Goal: Information Seeking & Learning: Check status

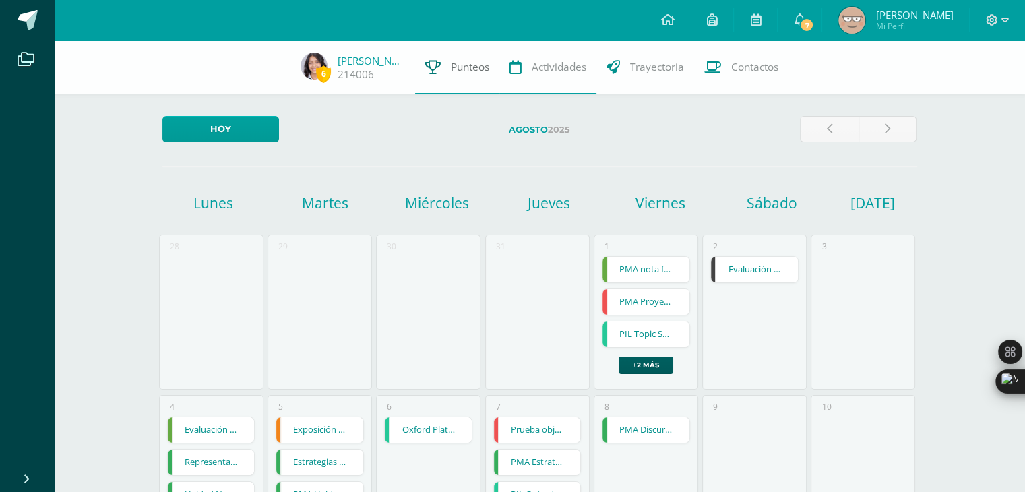
click at [464, 75] on link "Punteos" at bounding box center [457, 67] width 84 height 54
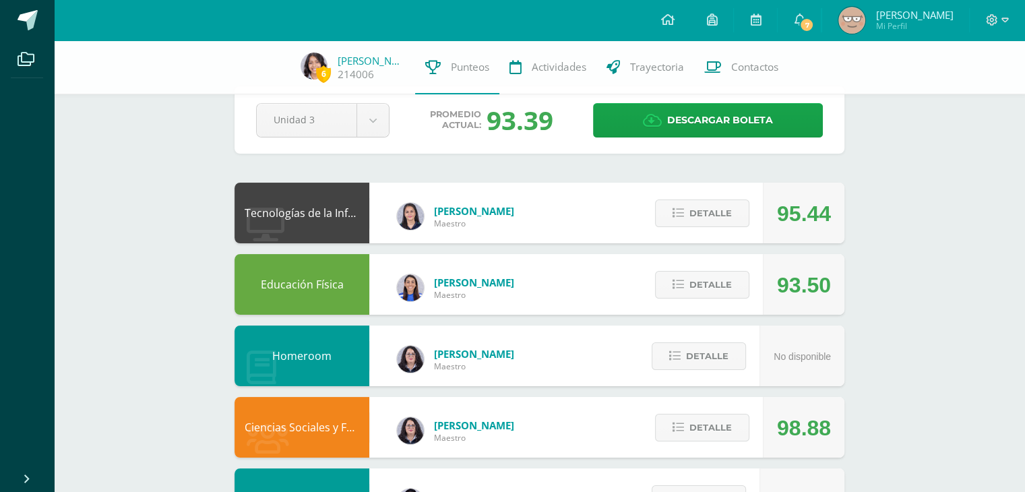
scroll to position [98, 0]
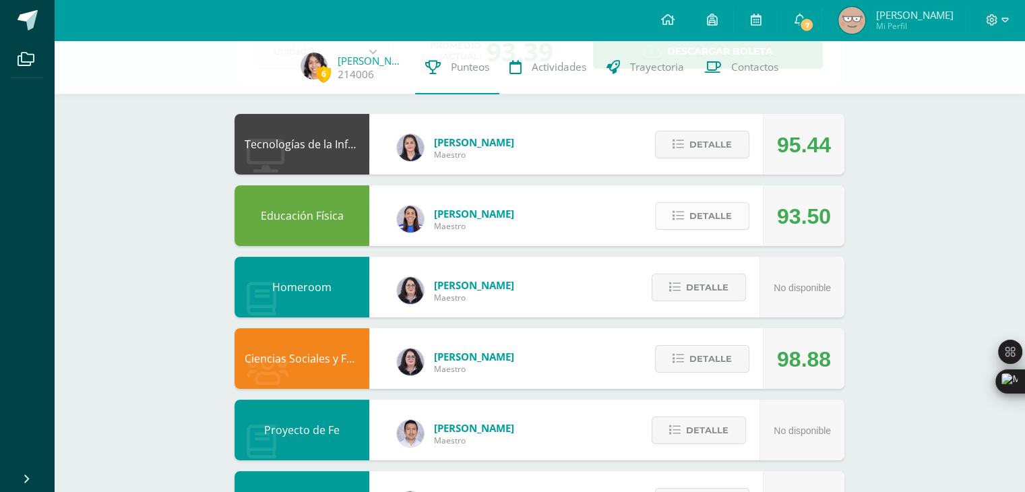
click at [710, 214] on span "Detalle" at bounding box center [710, 215] width 42 height 25
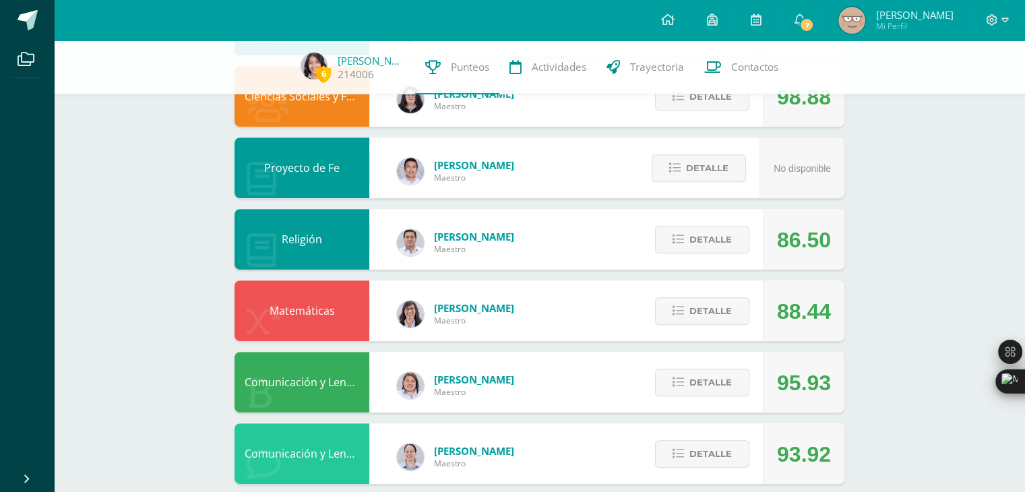
scroll to position [628, 0]
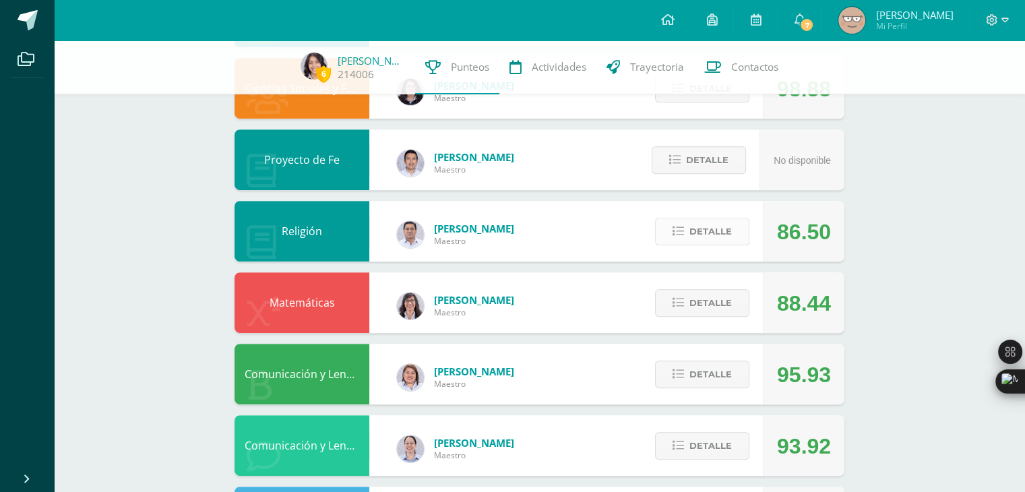
click at [695, 226] on span "Detalle" at bounding box center [710, 231] width 42 height 25
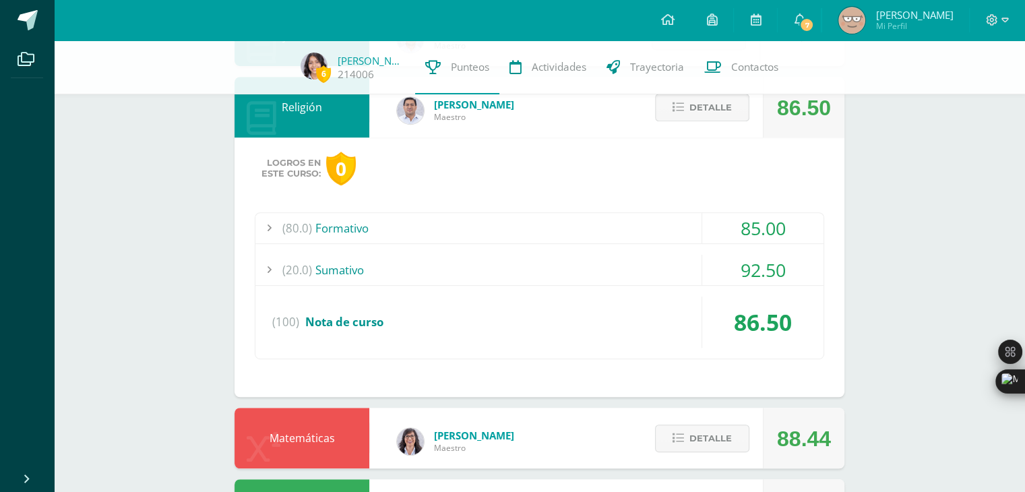
scroll to position [757, 0]
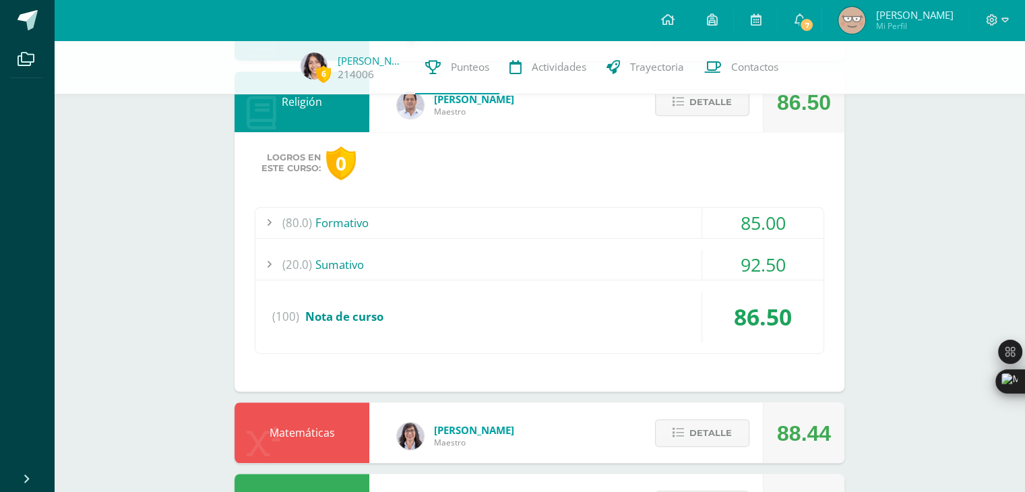
click at [577, 219] on div "(80.0) Formativo" at bounding box center [539, 223] width 568 height 30
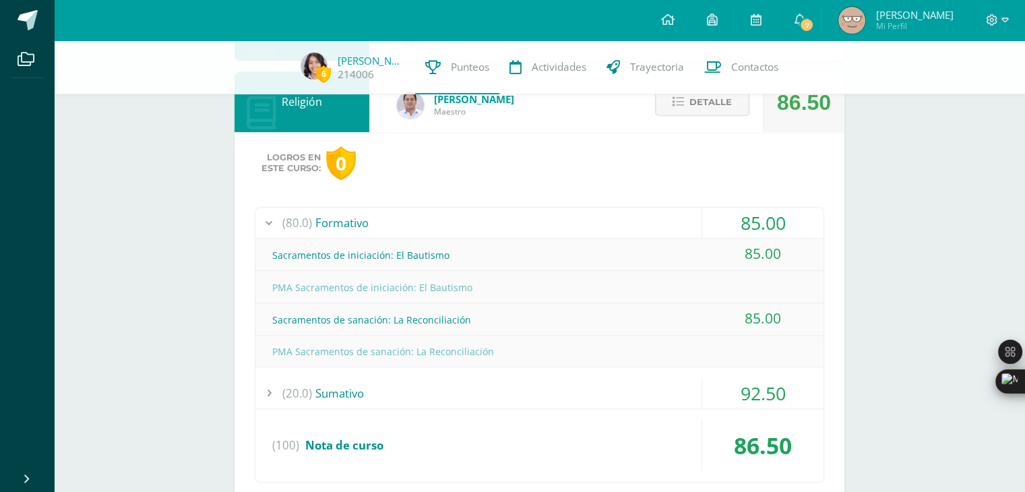
click at [577, 219] on div "(80.0) Formativo" at bounding box center [539, 223] width 568 height 30
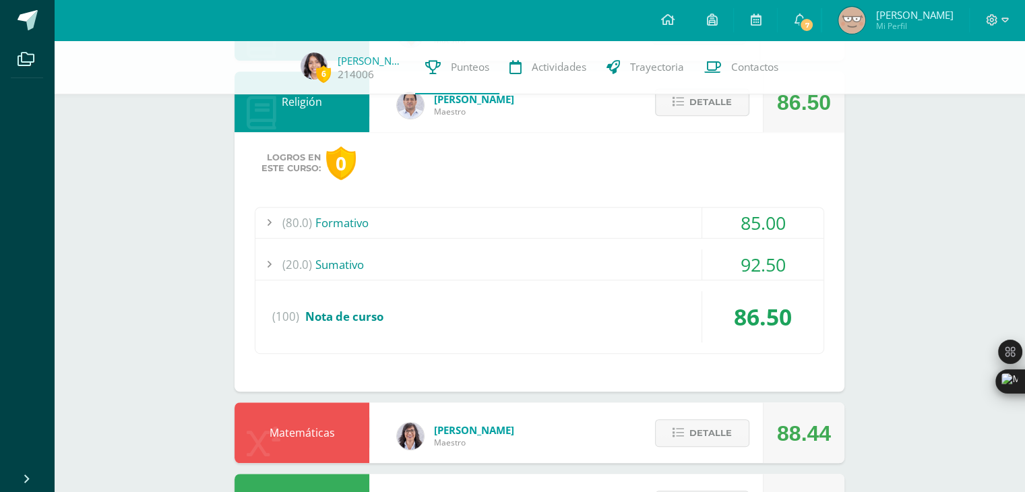
click at [714, 118] on div "Detalle" at bounding box center [699, 101] width 128 height 61
click at [699, 104] on span "Detalle" at bounding box center [710, 102] width 42 height 25
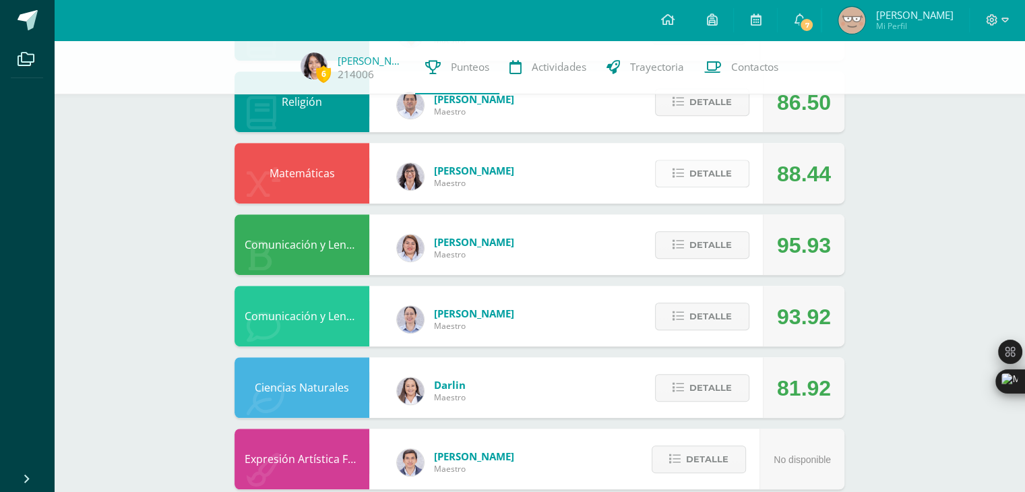
click at [695, 166] on span "Detalle" at bounding box center [710, 173] width 42 height 25
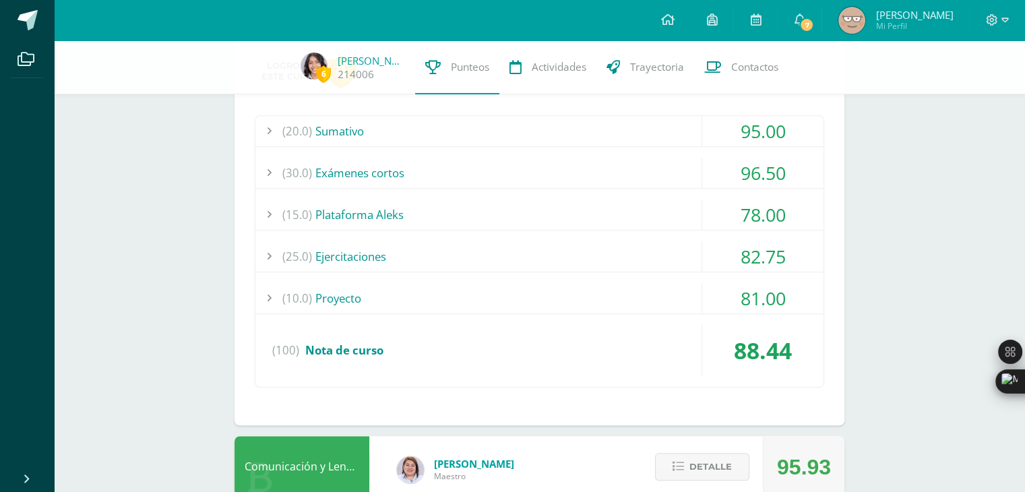
scroll to position [922, 0]
click at [480, 292] on div "(10.0) Proyecto" at bounding box center [539, 297] width 568 height 30
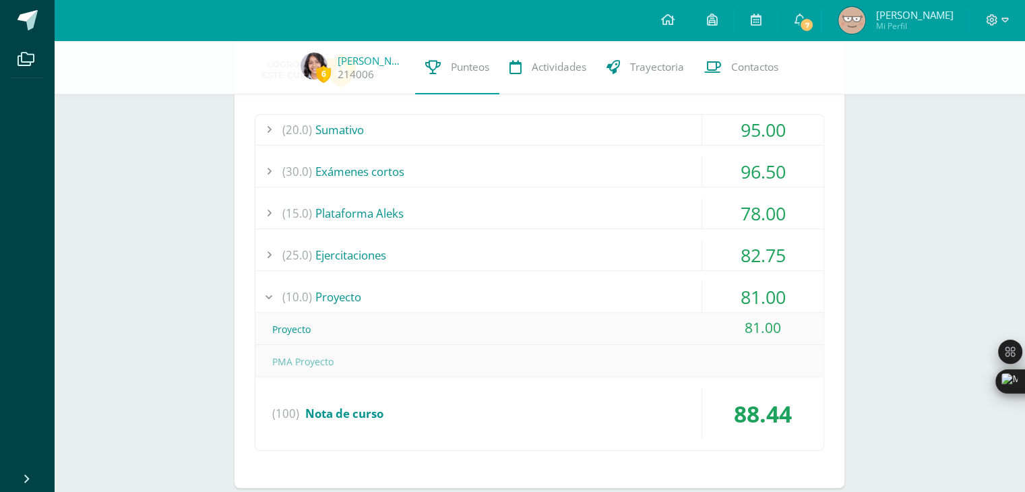
click at [353, 297] on div "(10.0) Proyecto" at bounding box center [539, 297] width 568 height 30
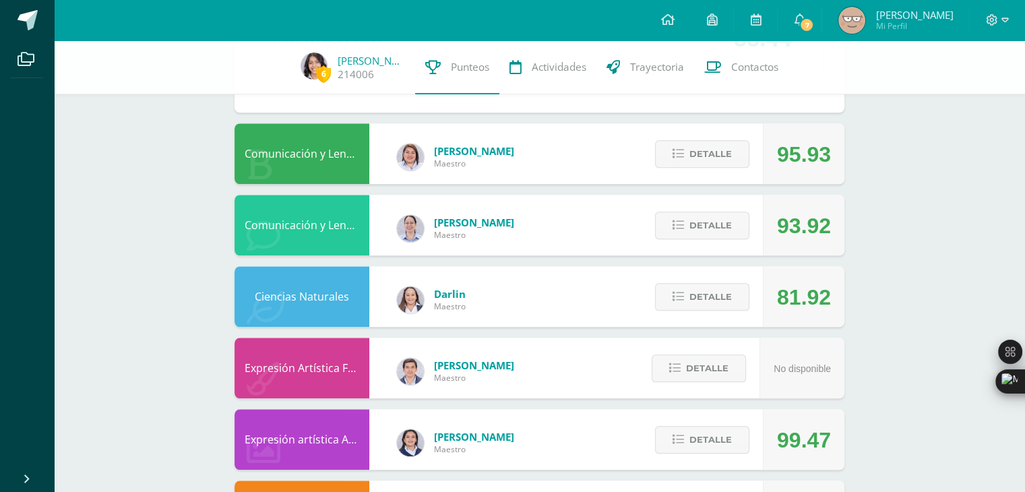
scroll to position [1234, 0]
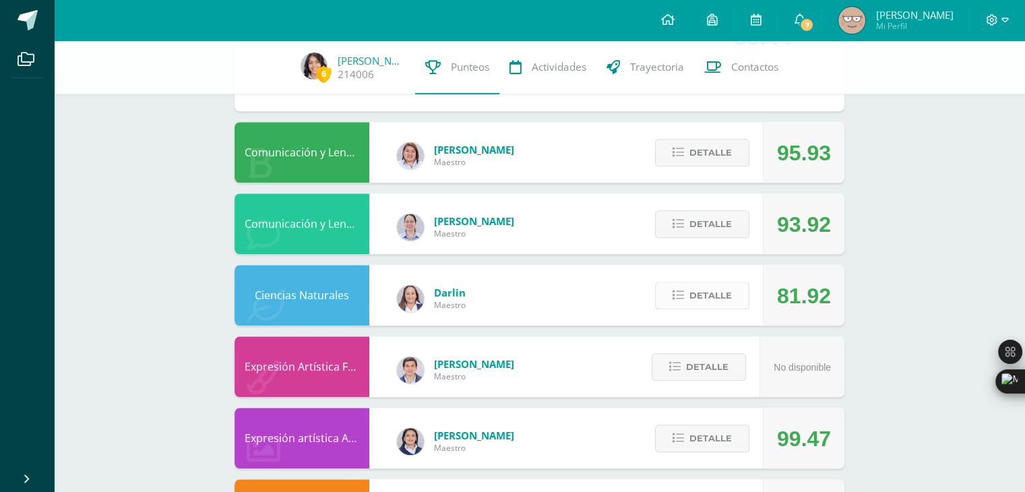
click at [708, 288] on span "Detalle" at bounding box center [710, 295] width 42 height 25
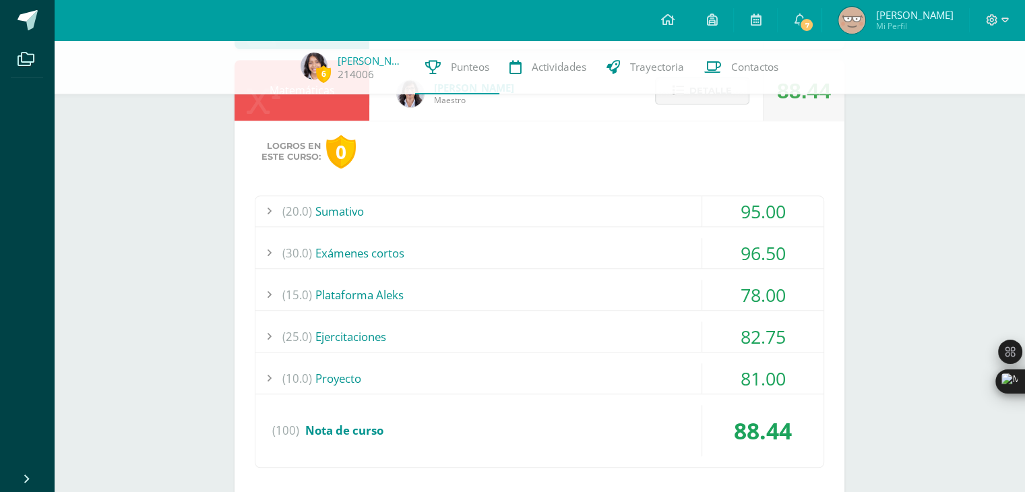
scroll to position [853, 0]
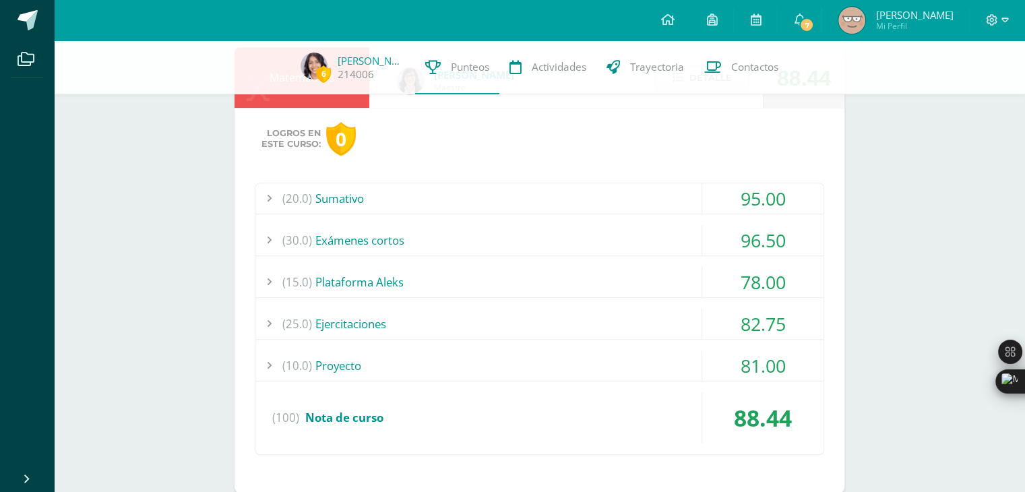
click at [674, 276] on div "(15.0) Plataforma Aleks" at bounding box center [539, 282] width 568 height 30
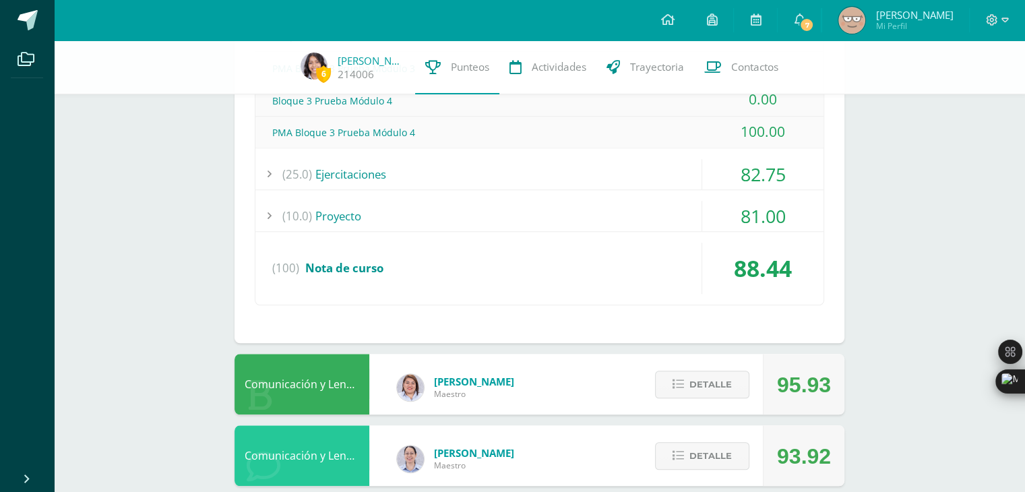
scroll to position [1268, 0]
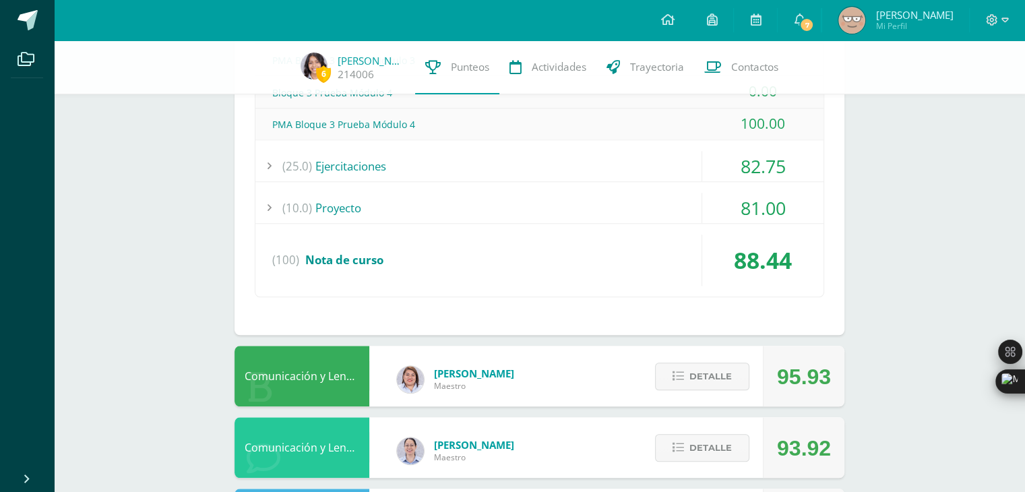
click at [566, 160] on div "(25.0) Ejercitaciones" at bounding box center [539, 166] width 568 height 30
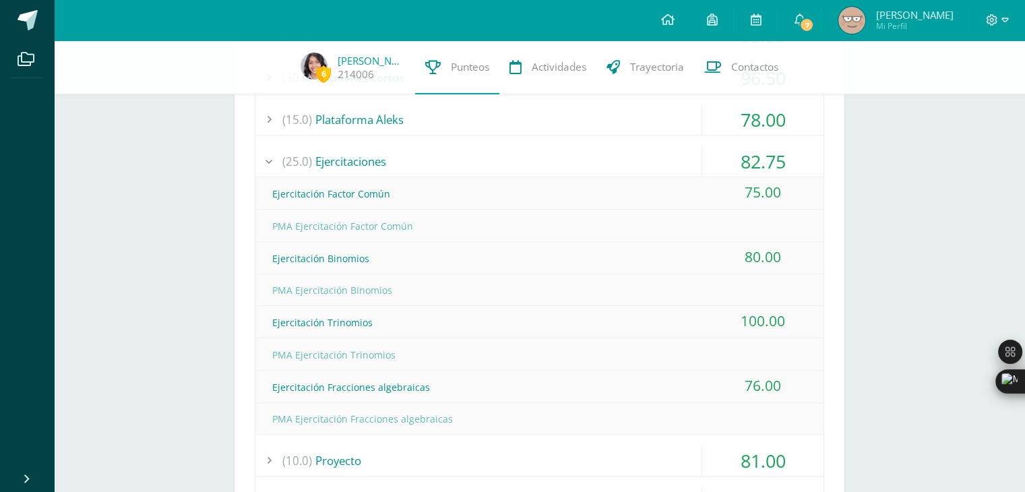
scroll to position [1016, 0]
click at [566, 154] on div "(25.0) Ejercitaciones" at bounding box center [539, 161] width 568 height 30
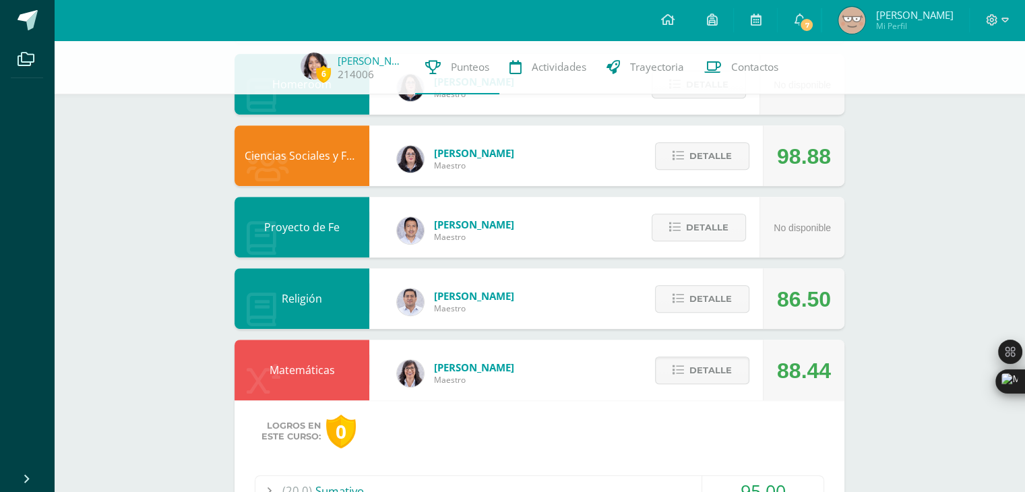
scroll to position [561, 0]
click at [705, 297] on span "Detalle" at bounding box center [710, 298] width 42 height 25
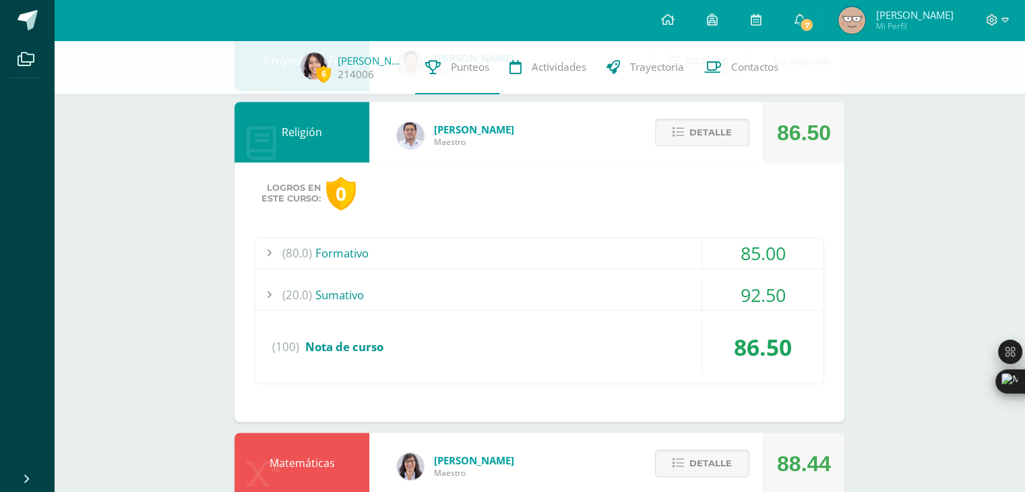
scroll to position [728, 0]
click at [643, 299] on div "(20.0) Sumativo" at bounding box center [539, 294] width 568 height 30
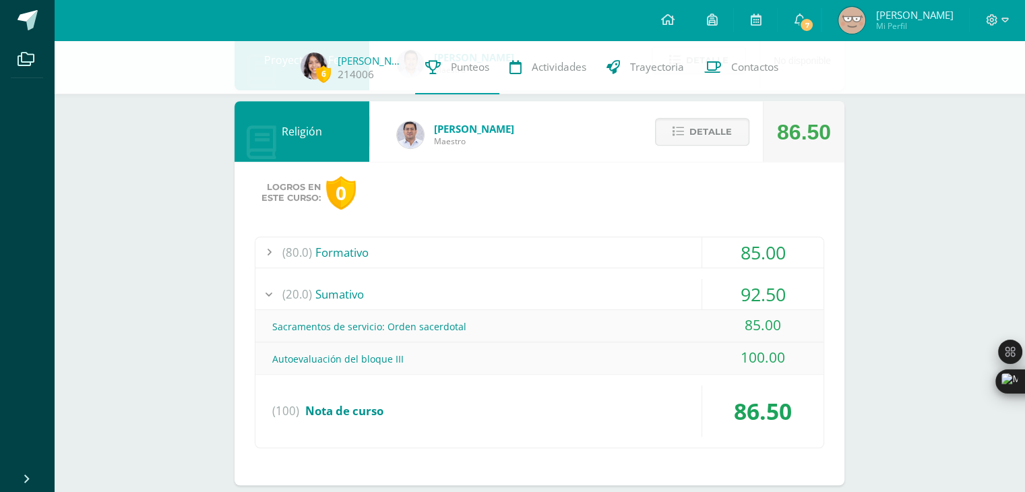
click at [643, 299] on div "(20.0) Sumativo" at bounding box center [539, 294] width 568 height 30
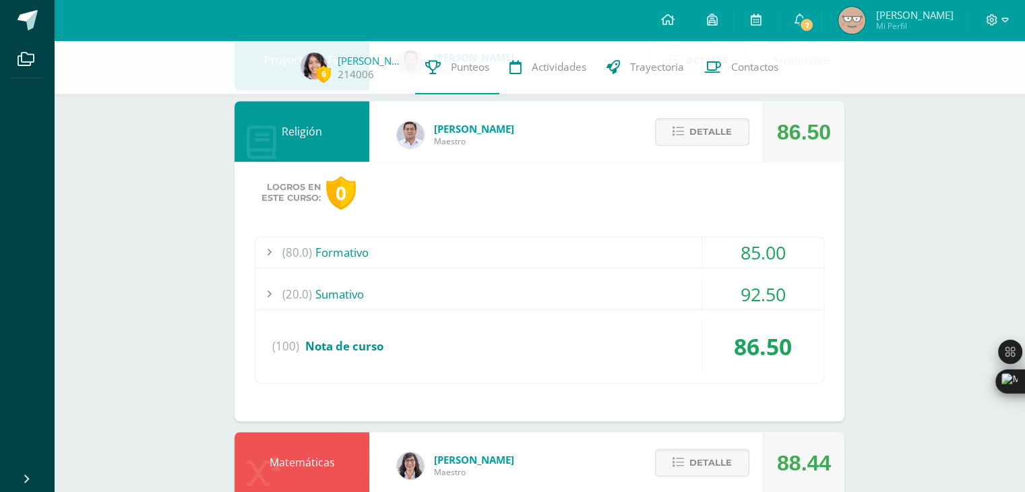
click at [615, 245] on div "(80.0) Formativo" at bounding box center [539, 252] width 568 height 30
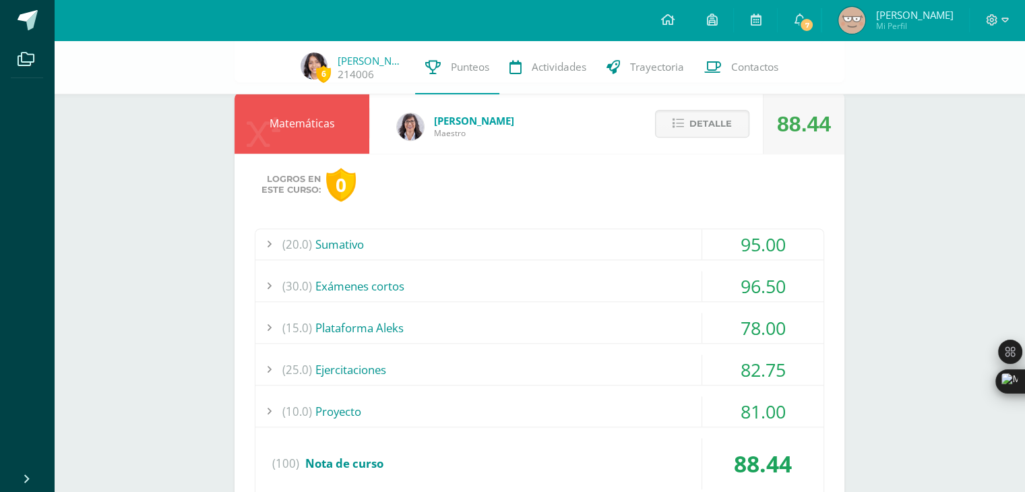
scroll to position [1196, 0]
click at [526, 321] on div "(15.0) Plataforma Aleks" at bounding box center [539, 327] width 568 height 30
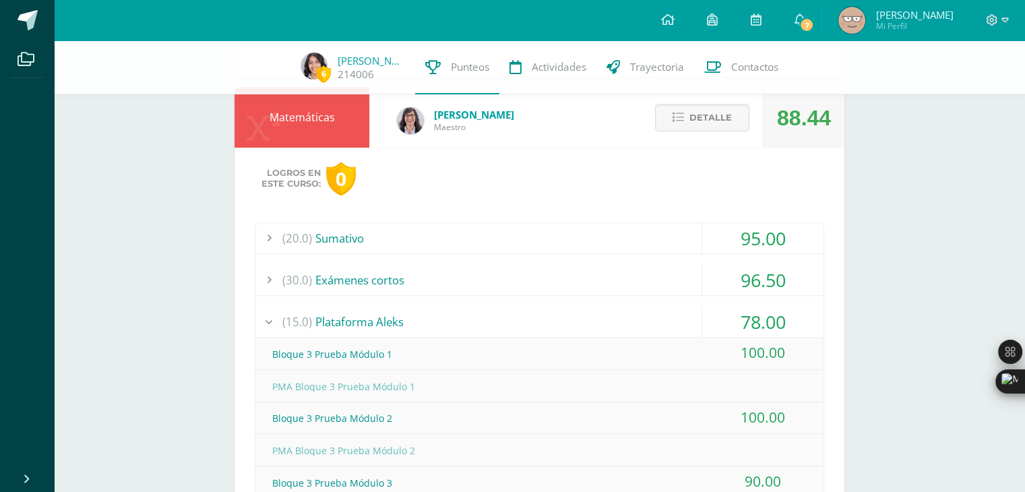
scroll to position [1065, 0]
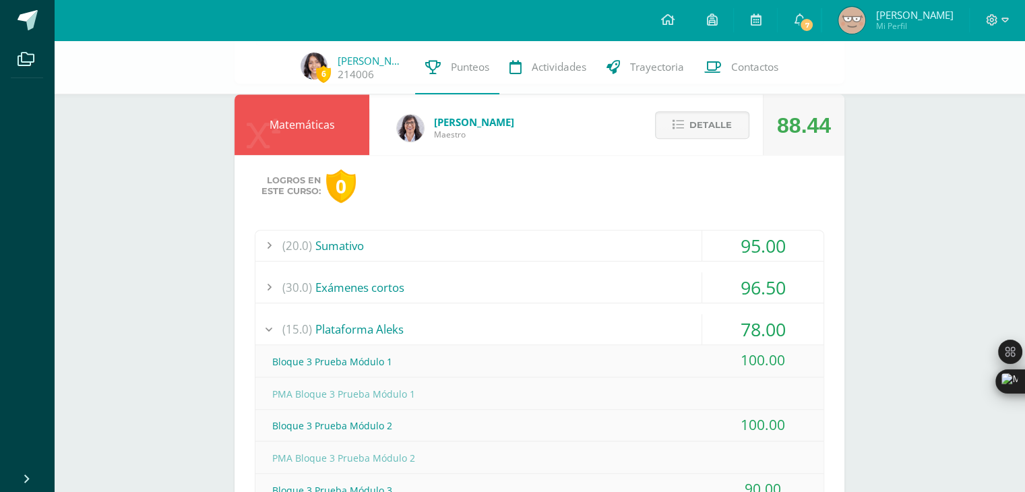
click at [599, 323] on div "(15.0) Plataforma Aleks" at bounding box center [539, 329] width 568 height 30
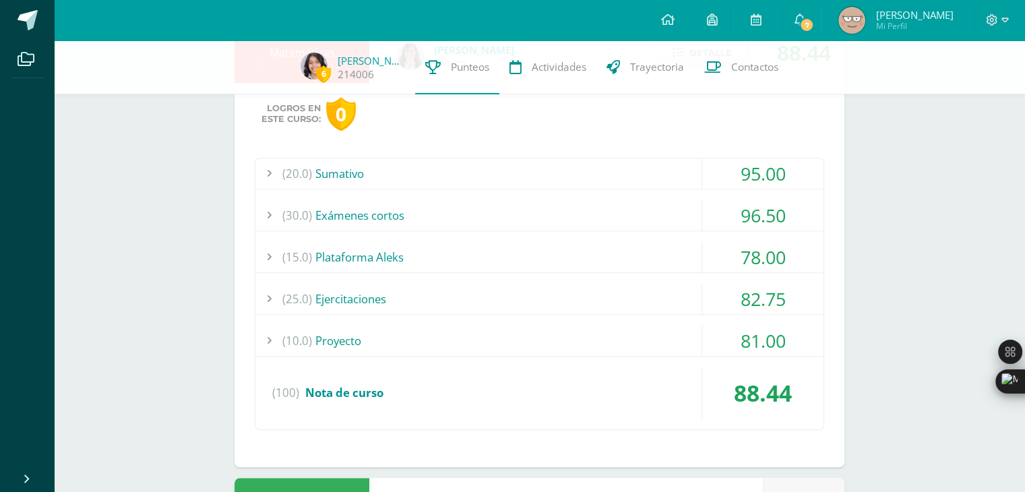
scroll to position [1143, 0]
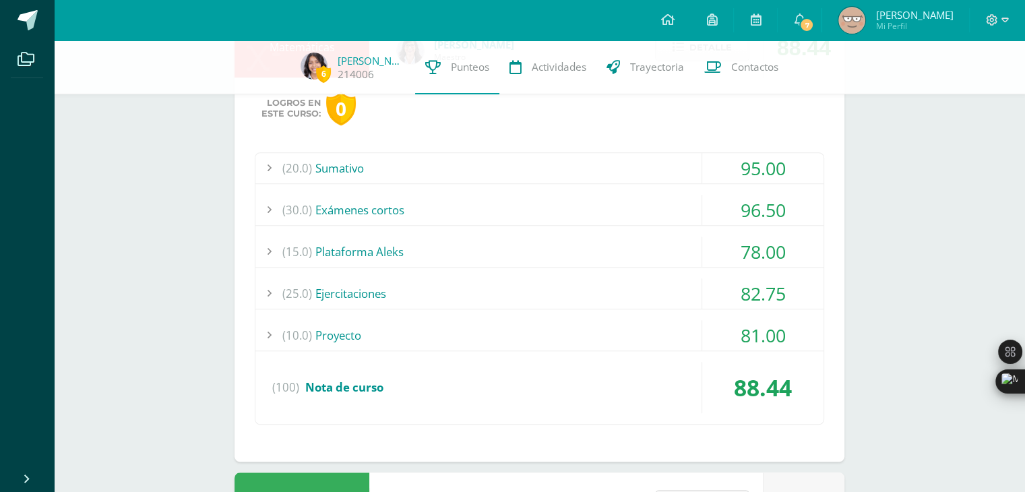
click at [598, 331] on div "(10.0) Proyecto" at bounding box center [539, 335] width 568 height 30
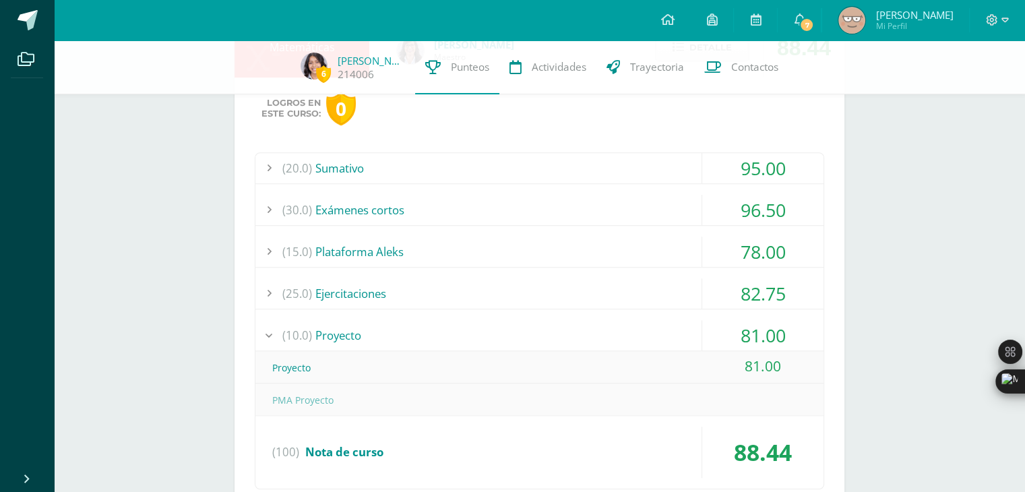
click at [598, 331] on div "(10.0) Proyecto" at bounding box center [539, 335] width 568 height 30
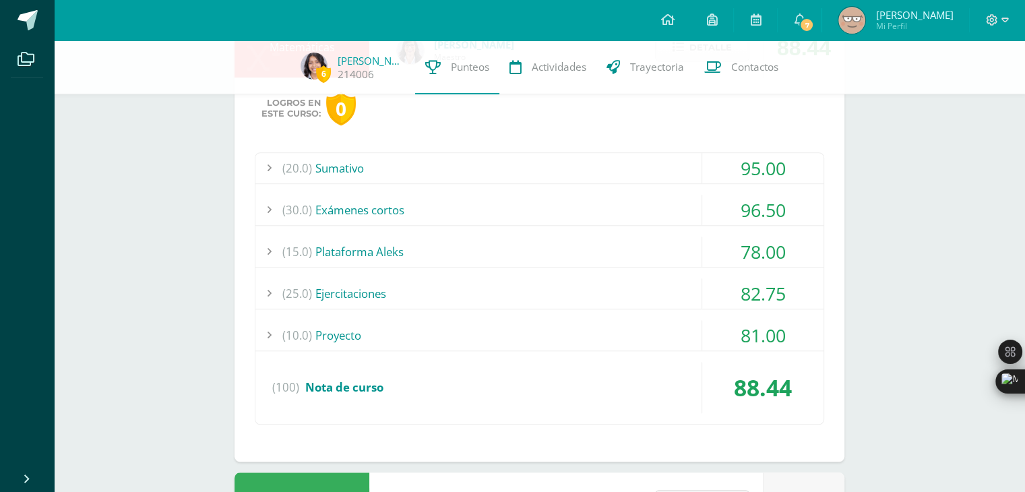
click at [539, 288] on div "(25.0) Ejercitaciones" at bounding box center [539, 293] width 568 height 30
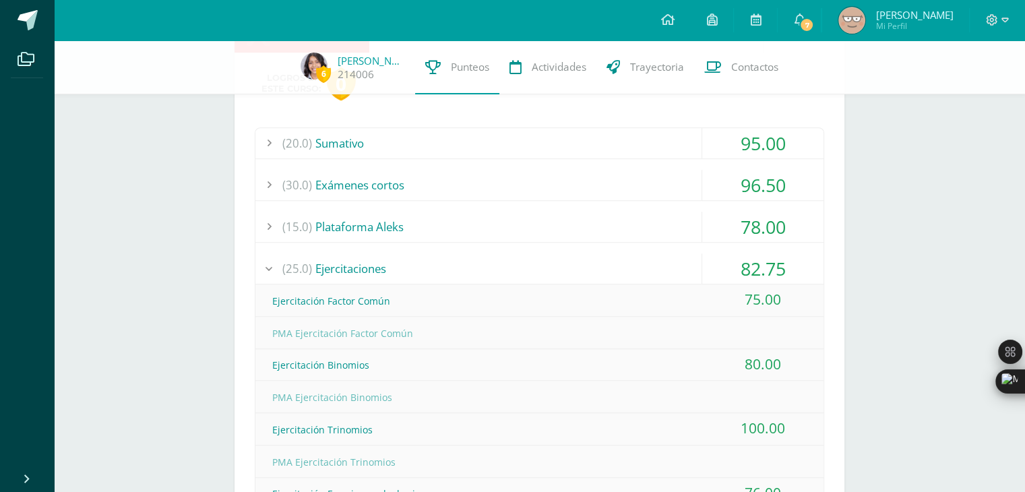
scroll to position [1165, 0]
click at [457, 185] on div "(30.0) Exámenes cortos" at bounding box center [539, 187] width 568 height 30
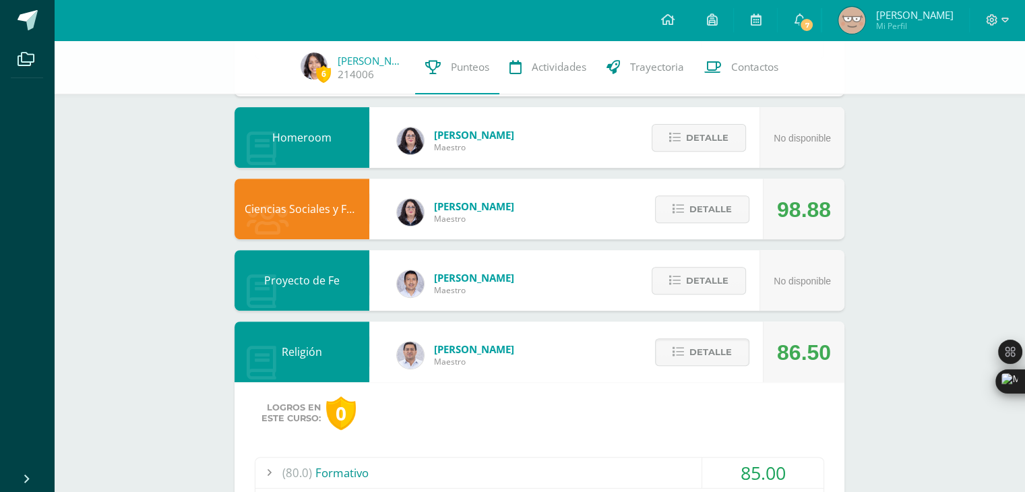
scroll to position [501, 0]
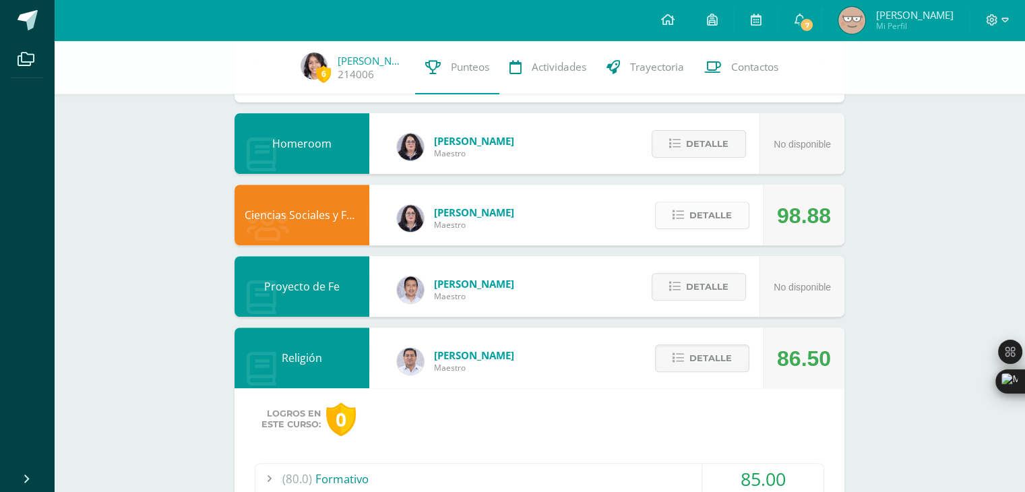
click at [699, 211] on span "Detalle" at bounding box center [710, 215] width 42 height 25
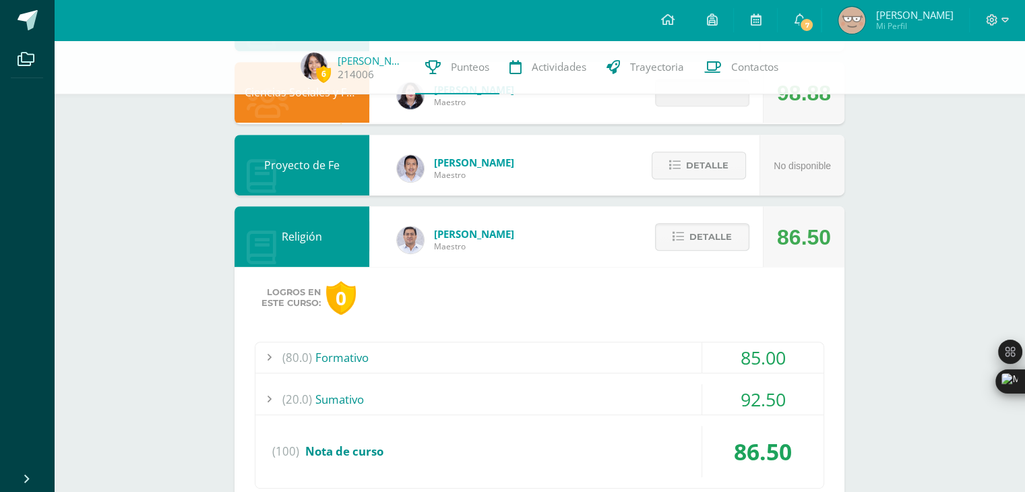
scroll to position [625, 0]
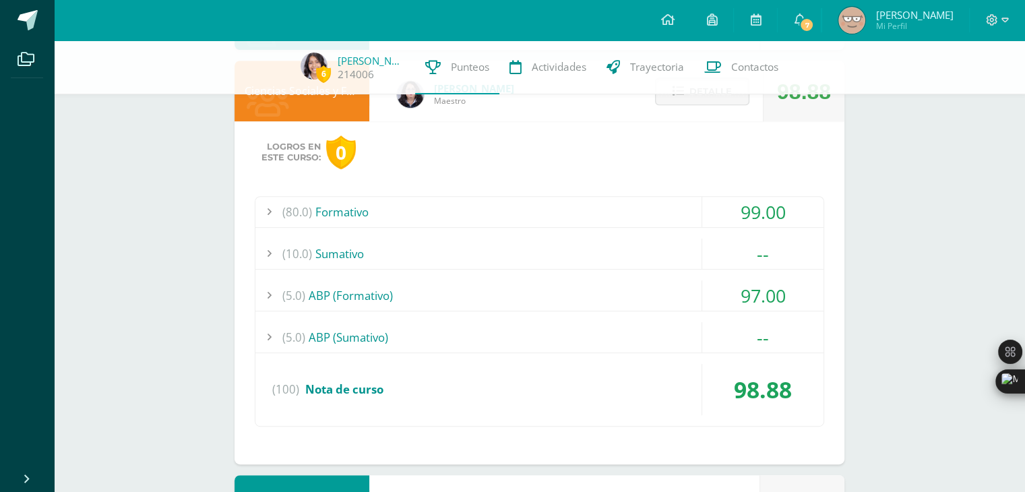
click at [627, 251] on div "(10.0) Sumativo" at bounding box center [539, 253] width 568 height 30
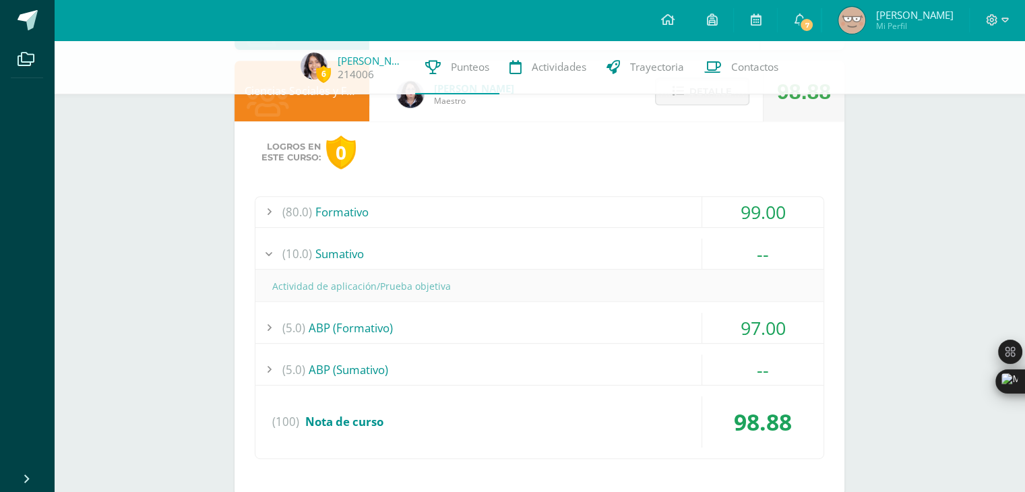
click at [629, 253] on div "(10.0) Sumativo" at bounding box center [539, 253] width 568 height 30
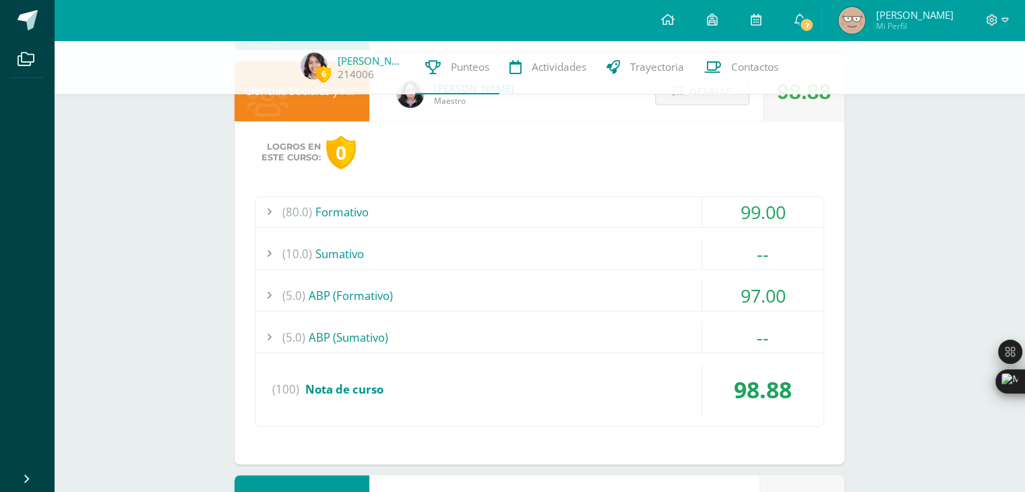
click at [451, 342] on div "(5.0) ABP (Sumativo)" at bounding box center [539, 337] width 568 height 30
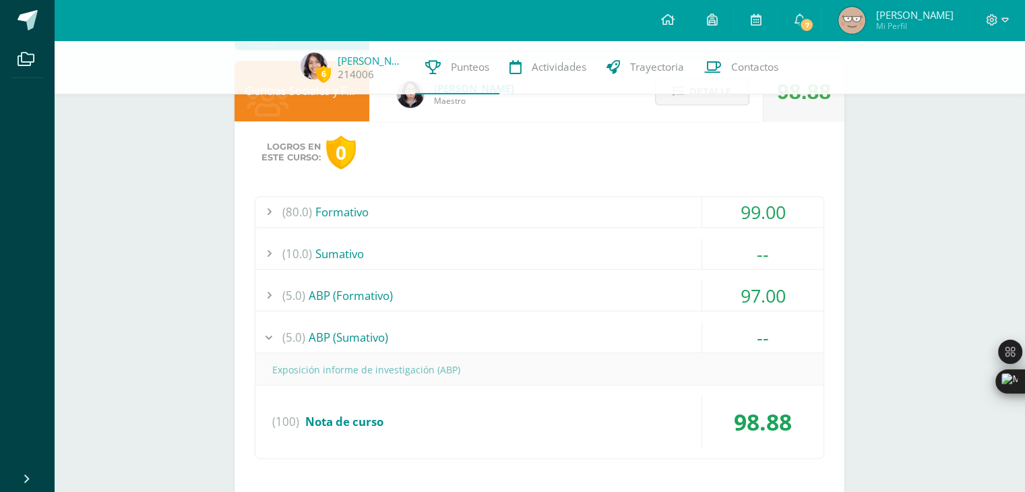
click at [451, 340] on div "(5.0) ABP (Sumativo)" at bounding box center [539, 337] width 568 height 30
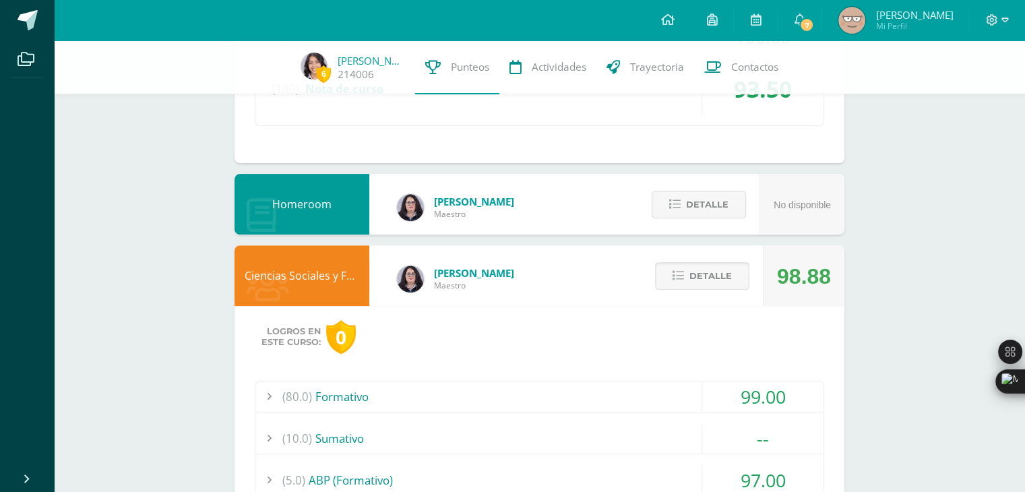
click at [700, 269] on span "Detalle" at bounding box center [710, 275] width 42 height 25
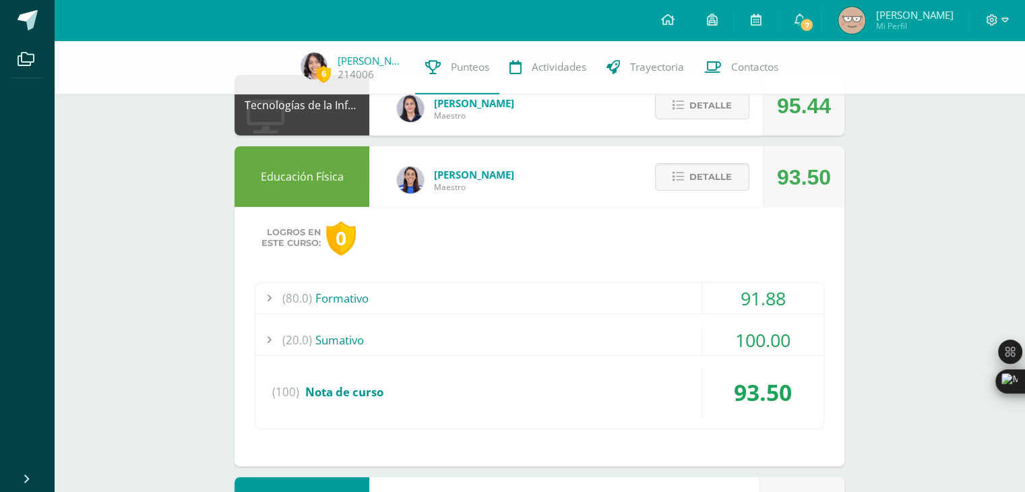
scroll to position [135, 0]
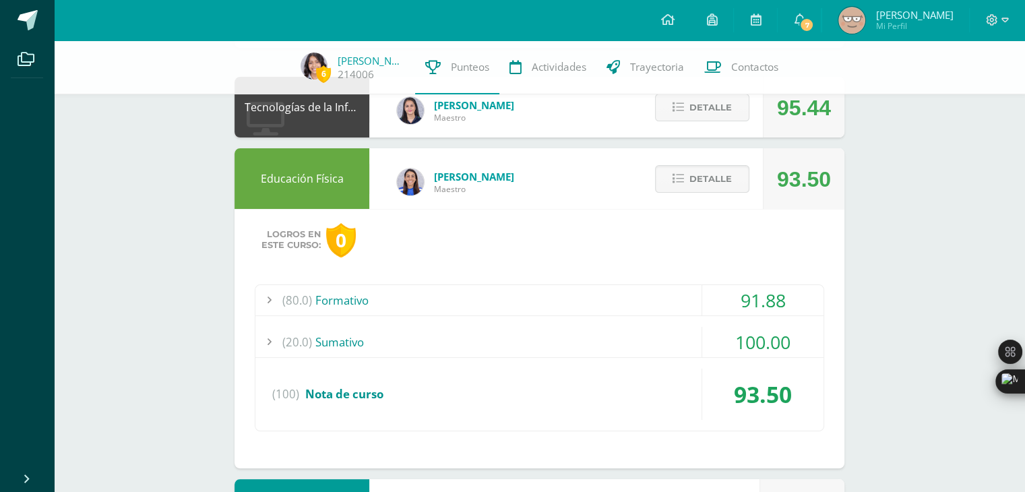
click at [561, 300] on div "(80.0) Formativo" at bounding box center [539, 300] width 568 height 30
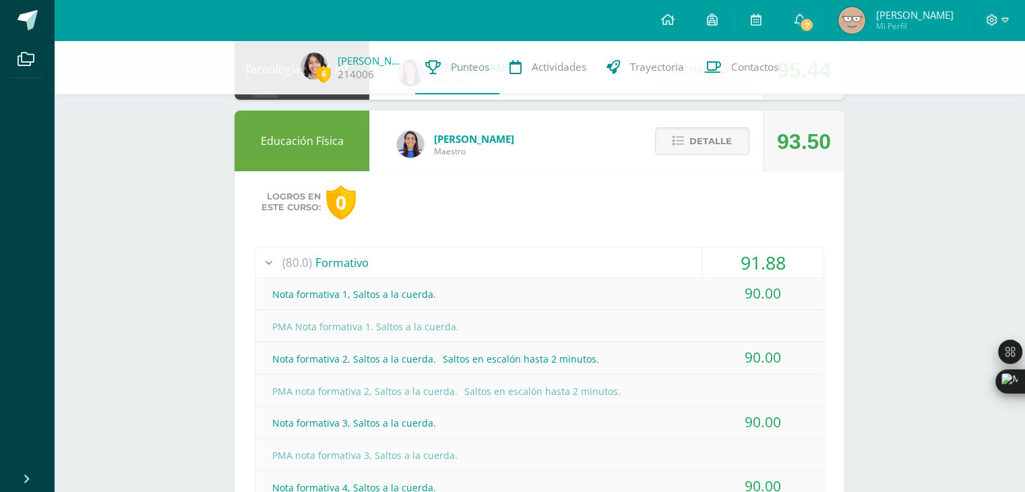
scroll to position [133, 0]
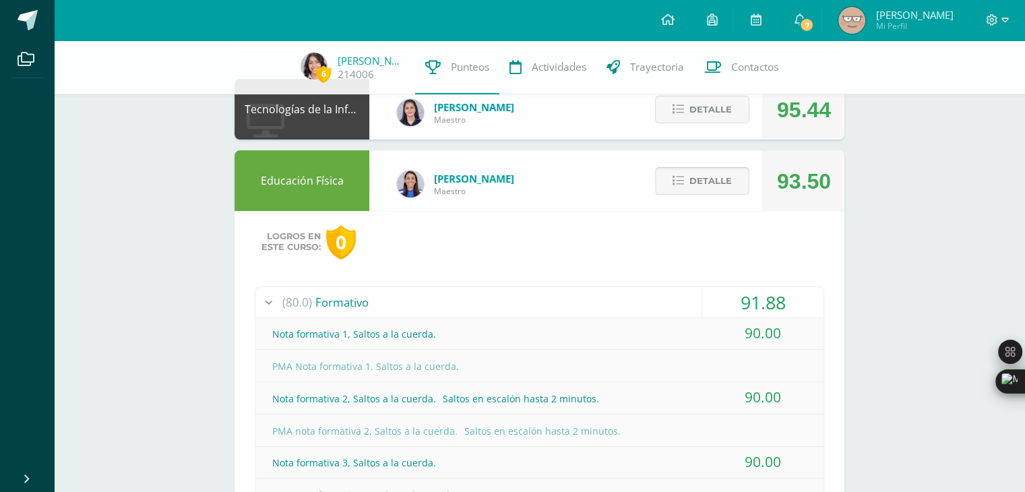
click at [693, 173] on span "Detalle" at bounding box center [710, 180] width 42 height 25
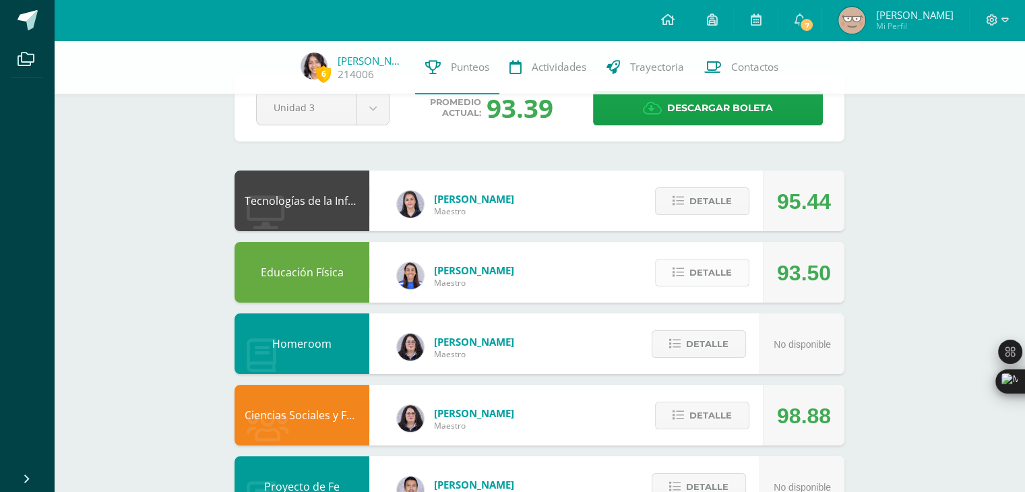
scroll to position [0, 0]
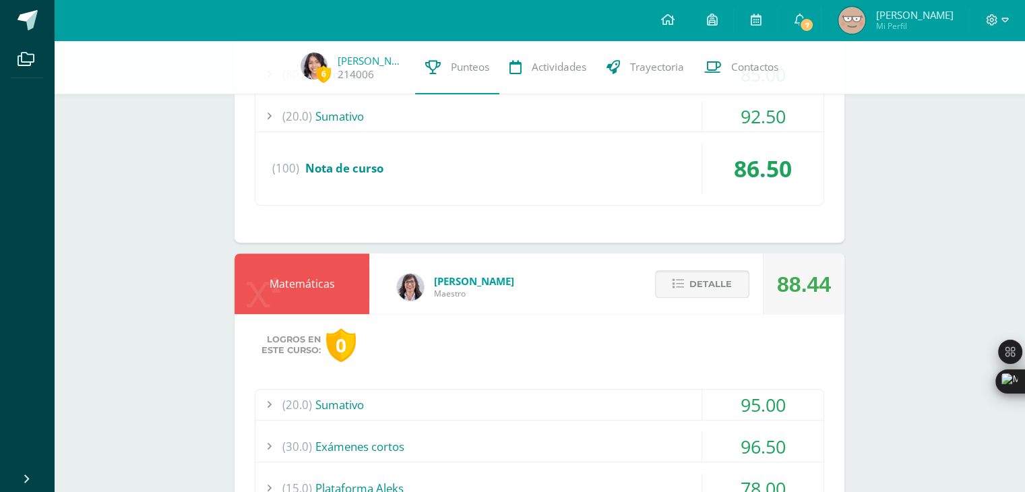
click at [673, 288] on icon at bounding box center [677, 283] width 11 height 11
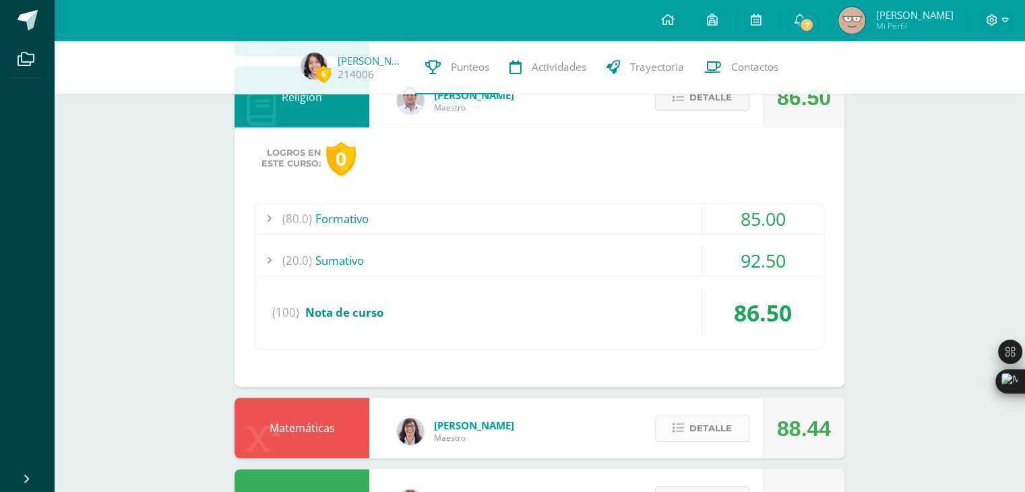
scroll to position [434, 0]
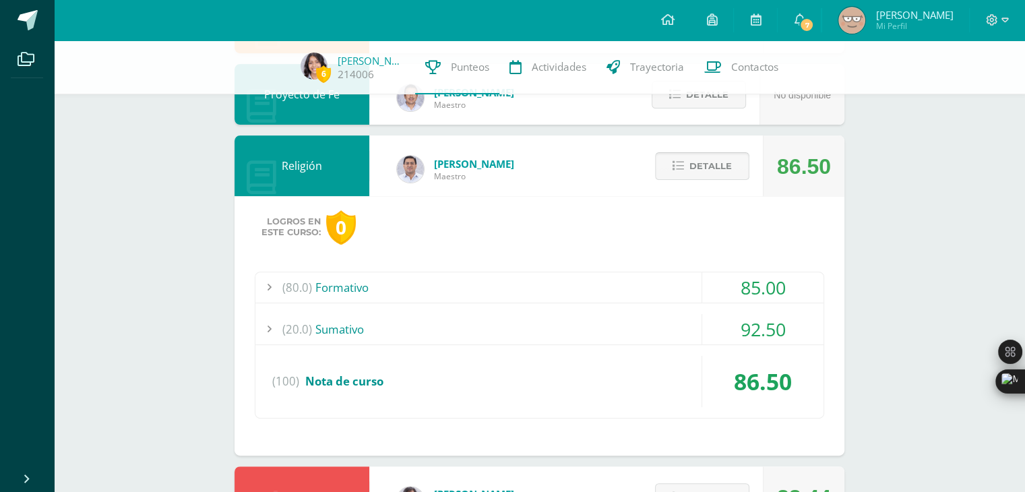
click at [711, 170] on span "Detalle" at bounding box center [710, 166] width 42 height 25
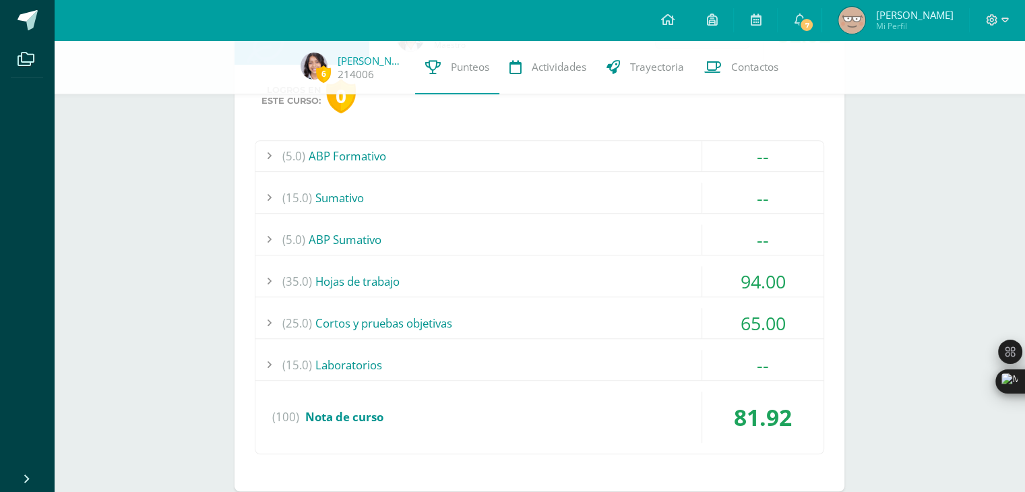
scroll to position [853, 0]
click at [587, 323] on div "(25.0) Cortos y pruebas objetivas" at bounding box center [539, 321] width 568 height 30
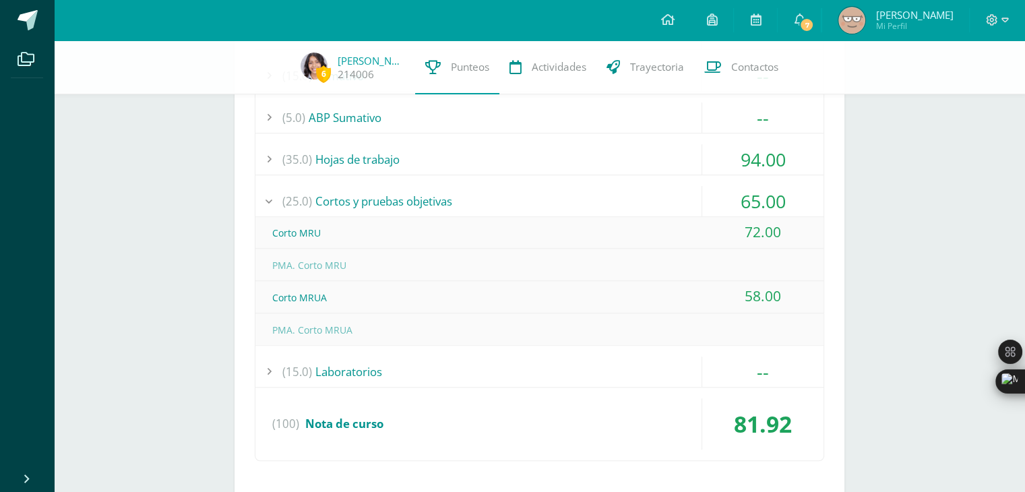
scroll to position [974, 0]
click at [412, 364] on div "(15.0) Laboratorios" at bounding box center [539, 370] width 568 height 30
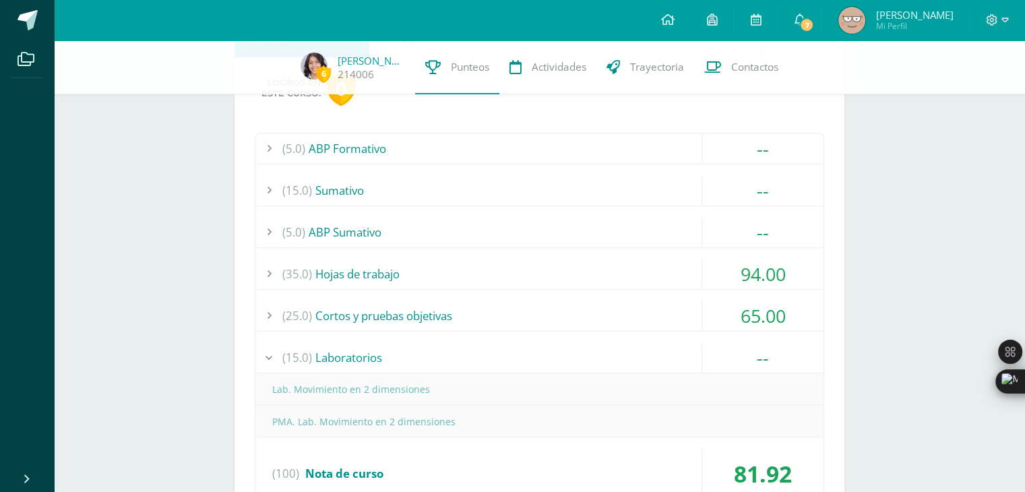
scroll to position [854, 0]
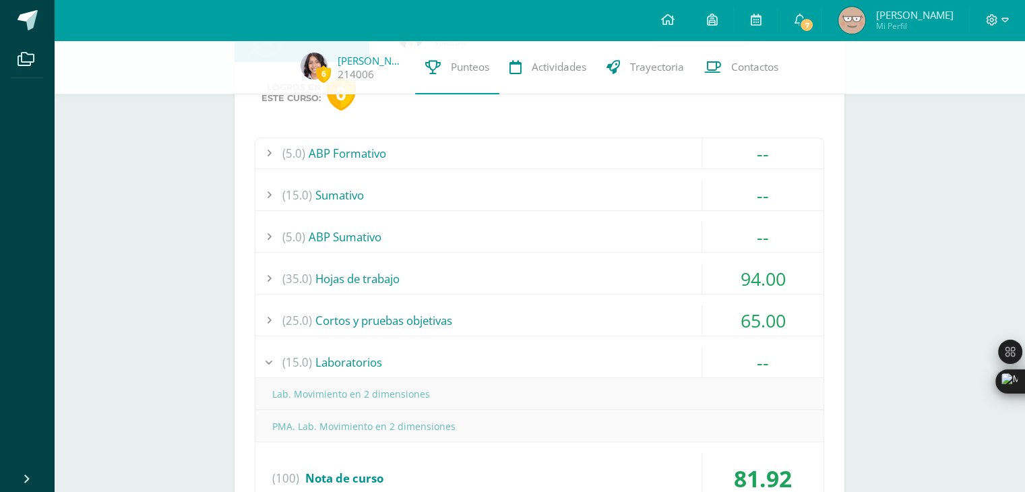
click at [378, 243] on div "(5.0) ABP Sumativo" at bounding box center [539, 237] width 568 height 30
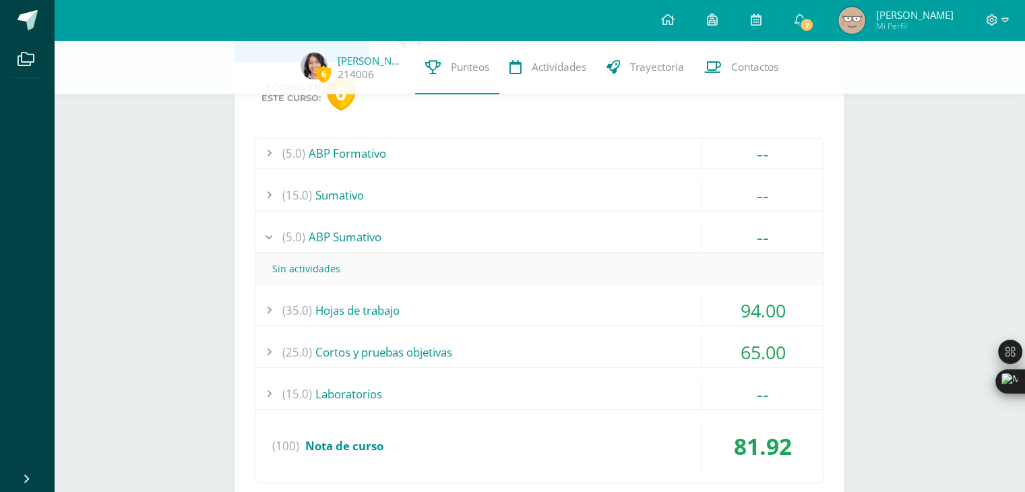
click at [375, 193] on div "(15.0) Sumativo" at bounding box center [539, 195] width 568 height 30
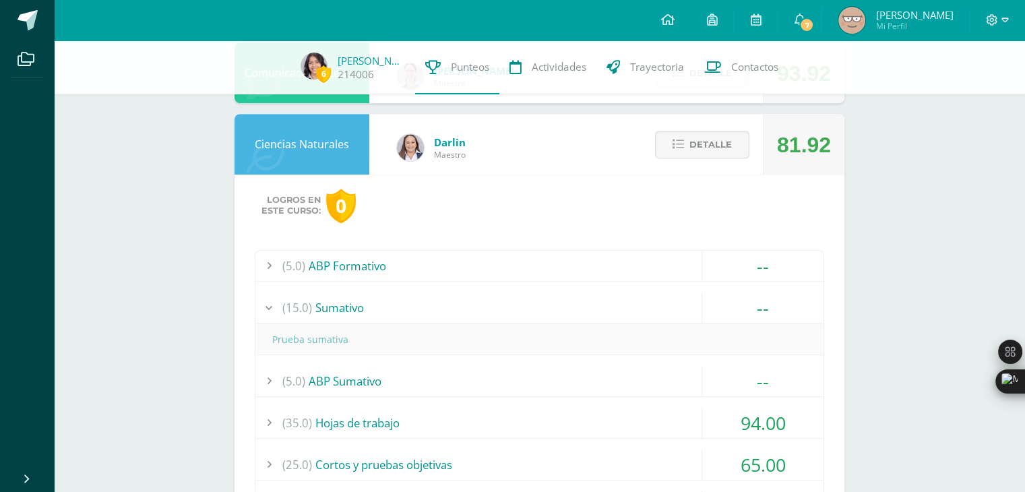
scroll to position [740, 0]
